Goal: Task Accomplishment & Management: Complete application form

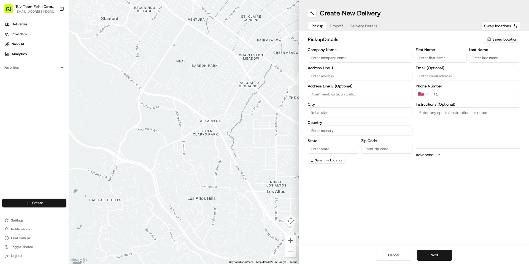
click at [492, 38] on div "Saved Location" at bounding box center [502, 39] width 36 height 7
click at [471, 59] on span "Catch & Co" at bounding box center [493, 60] width 68 height 5
type input "Catch & Co"
type input "[STREET_ADDRESS]"
type input "[GEOGRAPHIC_DATA]"
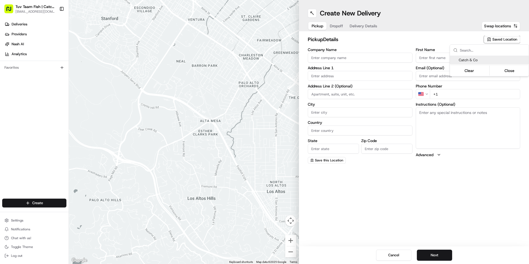
type input "US"
type input "NY"
type input "11219"
type input "[PERSON_NAME]"
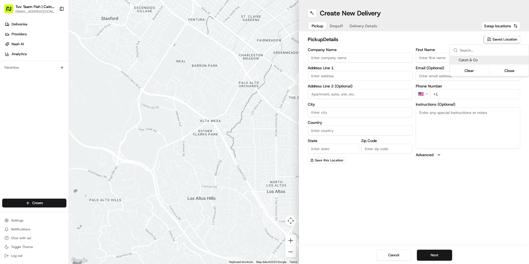
type input "[EMAIL_ADDRESS][DOMAIN_NAME]"
type input "[PHONE_NUMBER]"
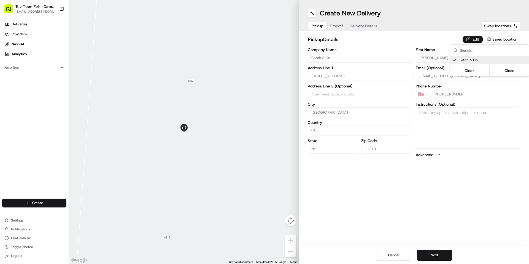
click at [441, 251] on html "Tuv Taam Fish | Catch & Co. [EMAIL_ADDRESS][DOMAIN_NAME] Toggle Sidebar Deliver…" at bounding box center [264, 132] width 529 height 264
click at [435, 256] on button "Next" at bounding box center [434, 255] width 35 height 11
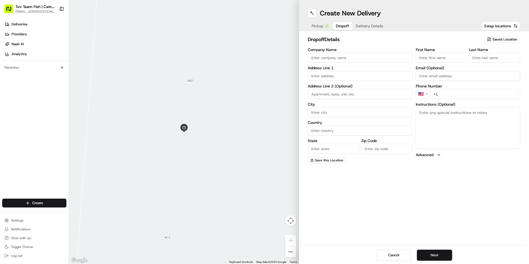
click at [511, 37] on span "Saved Location" at bounding box center [505, 39] width 25 height 5
type input "she"
click at [489, 71] on div "[PERSON_NAME]" at bounding box center [489, 68] width 79 height 8
type input "[PERSON_NAME]"
type input "[STREET_ADDRESS]"
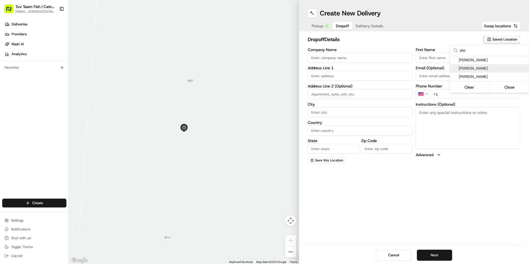
type input "[US_STATE]"
type input "US"
type input "NY"
type input "10005"
type input "Jack"
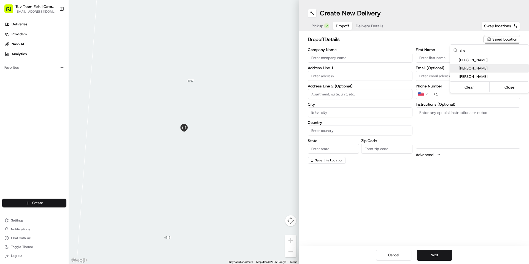
type input "[PERSON_NAME]"
type input "[EMAIL_ADDRESS][DOMAIN_NAME]"
type input "[PHONE_NUMBER]"
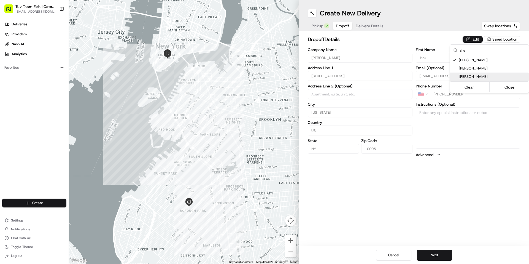
click at [478, 178] on html "Tuv Taam Fish | Catch & Co. [EMAIL_ADDRESS][DOMAIN_NAME] Toggle Sidebar Deliver…" at bounding box center [264, 132] width 529 height 264
click at [439, 254] on button "Next" at bounding box center [434, 255] width 35 height 11
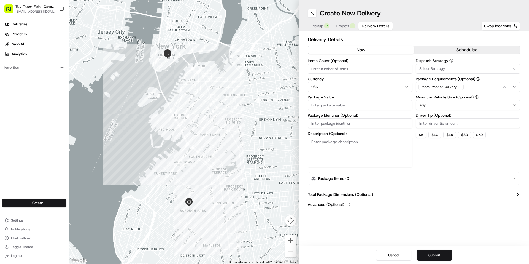
click at [361, 112] on div "Items Count (Optional) Currency USD Package Value Package Identifier (Optional)…" at bounding box center [360, 113] width 105 height 109
click at [363, 106] on input "Package Value" at bounding box center [360, 105] width 105 height 10
type input "15"
click at [445, 105] on html "Tuv Taam Fish | Catch & Co. [EMAIL_ADDRESS][DOMAIN_NAME] Toggle Sidebar Deliver…" at bounding box center [264, 132] width 529 height 264
click at [428, 222] on div "Create New Delivery Pickup Dropoff Delivery Details Swap locations Delivery Det…" at bounding box center [414, 132] width 230 height 264
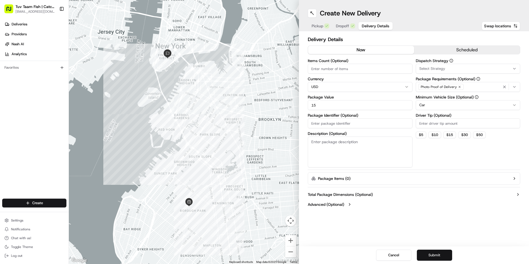
click at [439, 253] on button "Submit" at bounding box center [434, 255] width 35 height 11
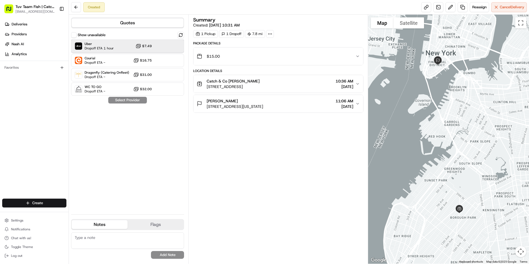
click at [113, 50] on span "Dropoff ETA 1 hour" at bounding box center [99, 48] width 29 height 4
click at [136, 100] on button "Assign Provider" at bounding box center [127, 100] width 39 height 7
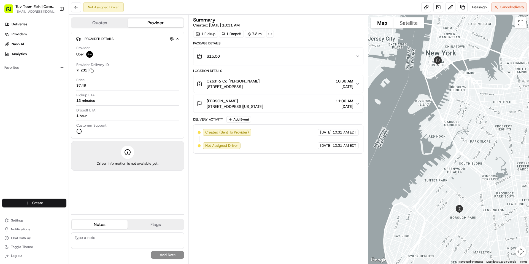
click at [353, 37] on div "1 Pickup 1 Dropoff 7.8 mi" at bounding box center [278, 34] width 170 height 8
